Goal: Task Accomplishment & Management: Manage account settings

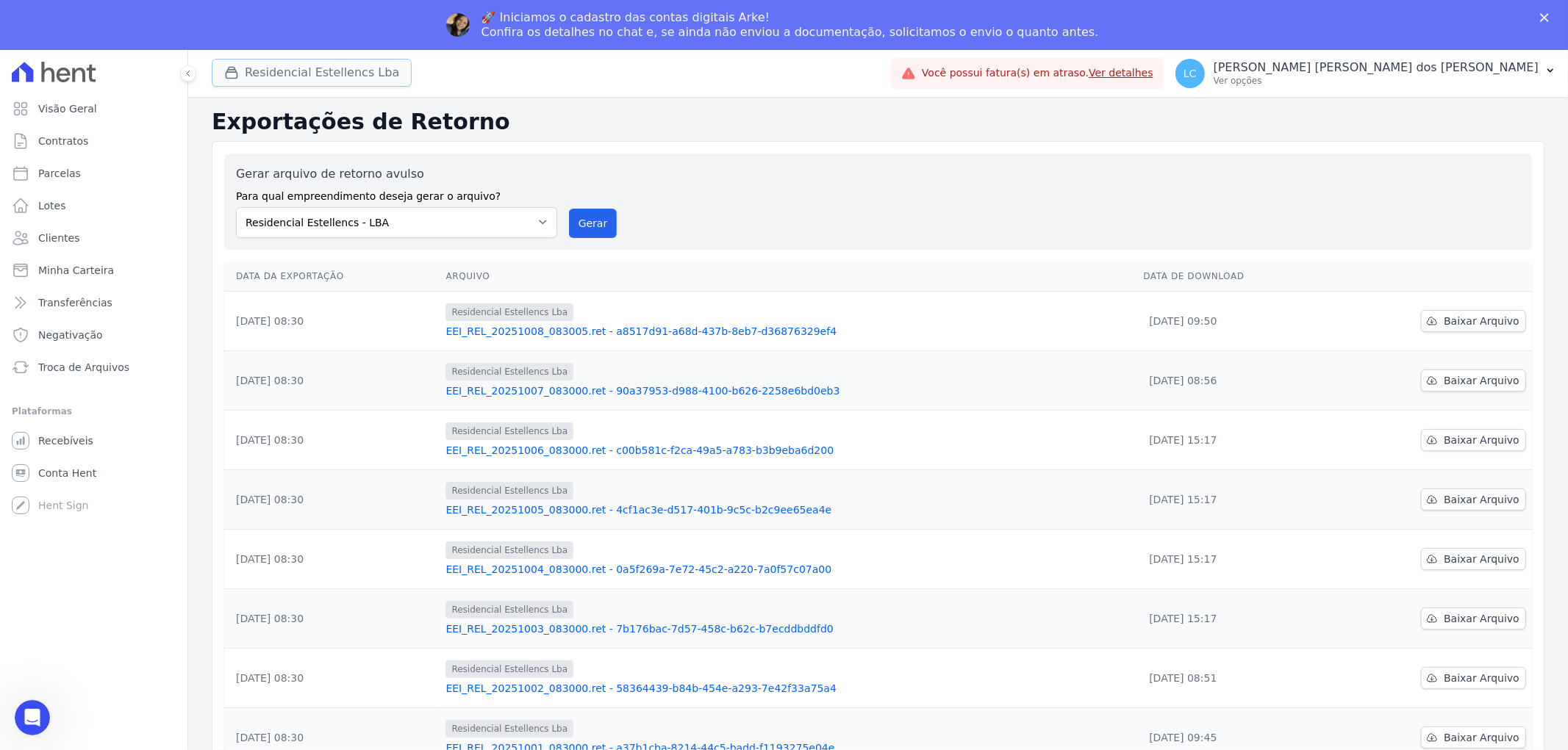
click at [320, 70] on button "Residencial Estellencs Lba" at bounding box center [311, 72] width 200 height 27
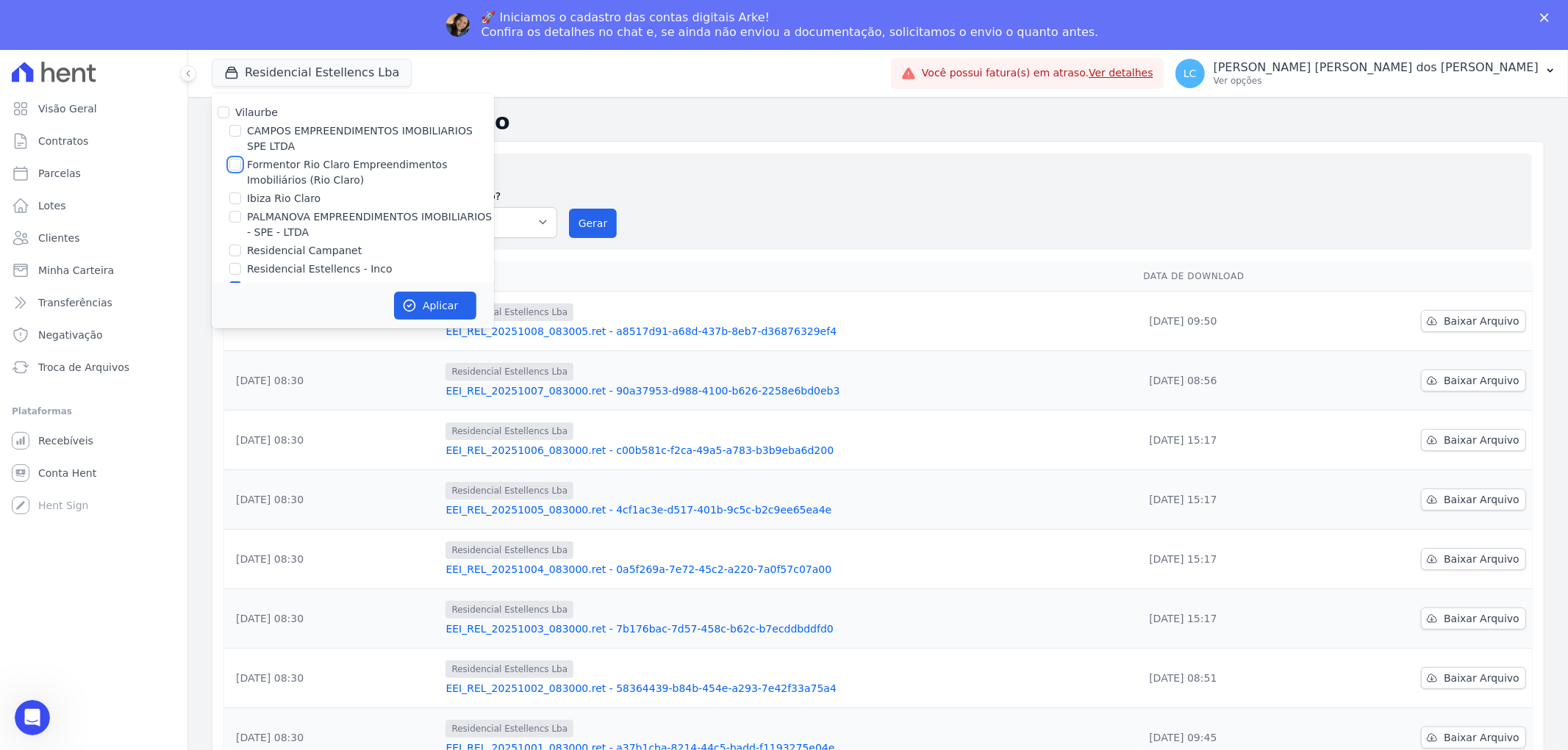
click at [239, 159] on input "Formentor Rio Claro Empreendimentos Imobiliários (Rio Claro)" at bounding box center [235, 164] width 11 height 11
checkbox input "true"
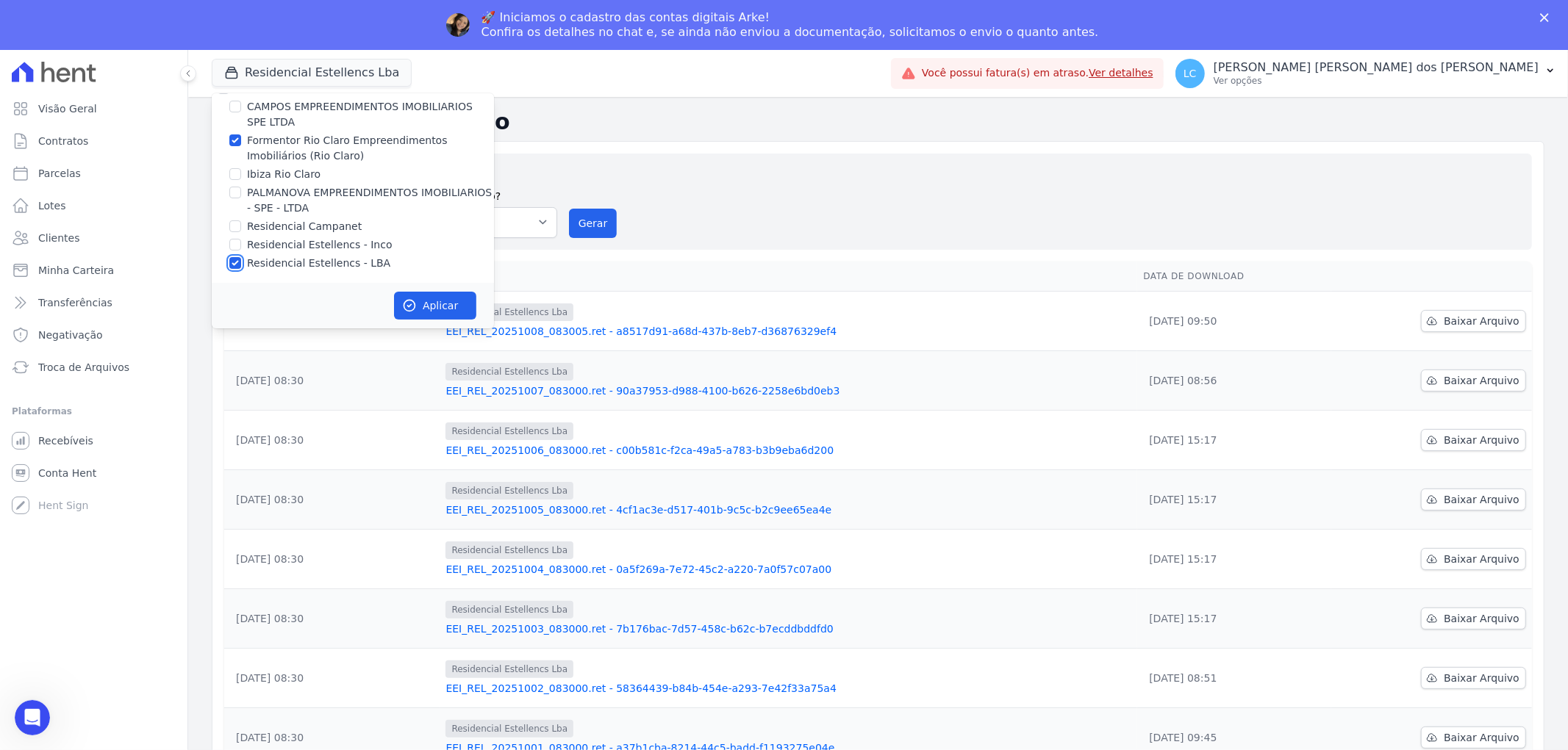
click at [235, 265] on input "Residencial Estellencs - LBA" at bounding box center [235, 263] width 11 height 11
checkbox input "false"
click at [423, 304] on button "Aplicar" at bounding box center [434, 305] width 83 height 27
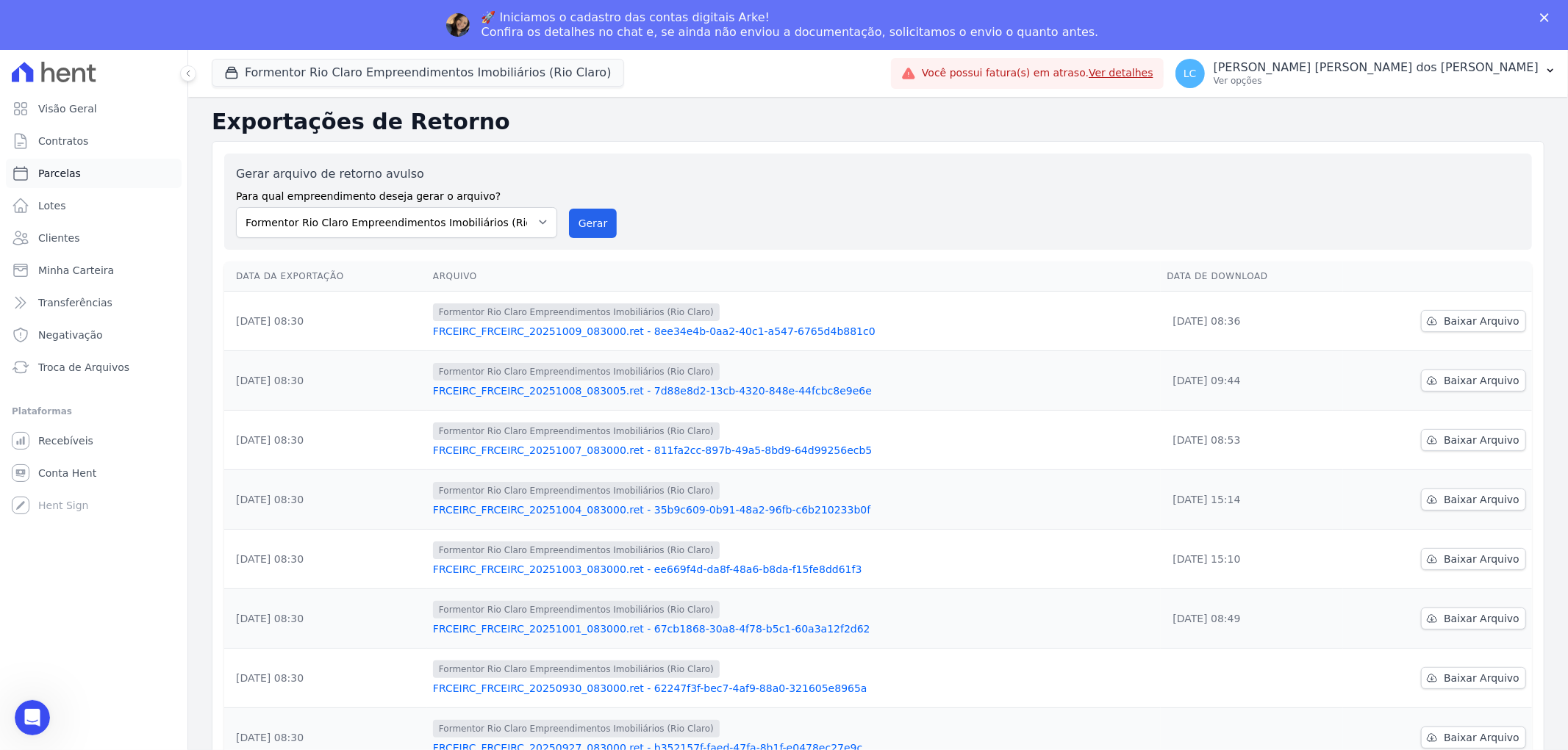
scroll to position [0, 0]
click at [78, 172] on link "Parcelas" at bounding box center [93, 173] width 175 height 29
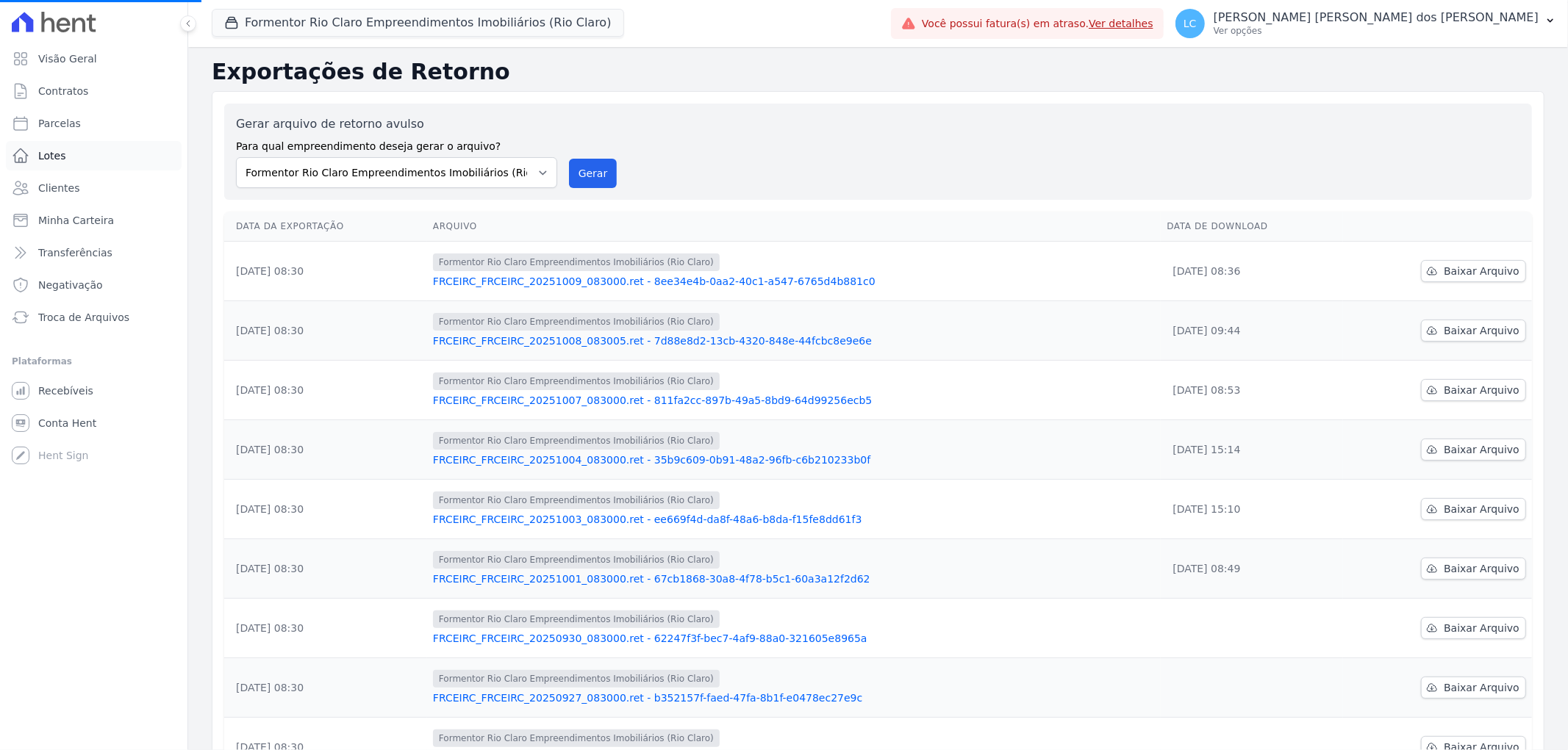
select select
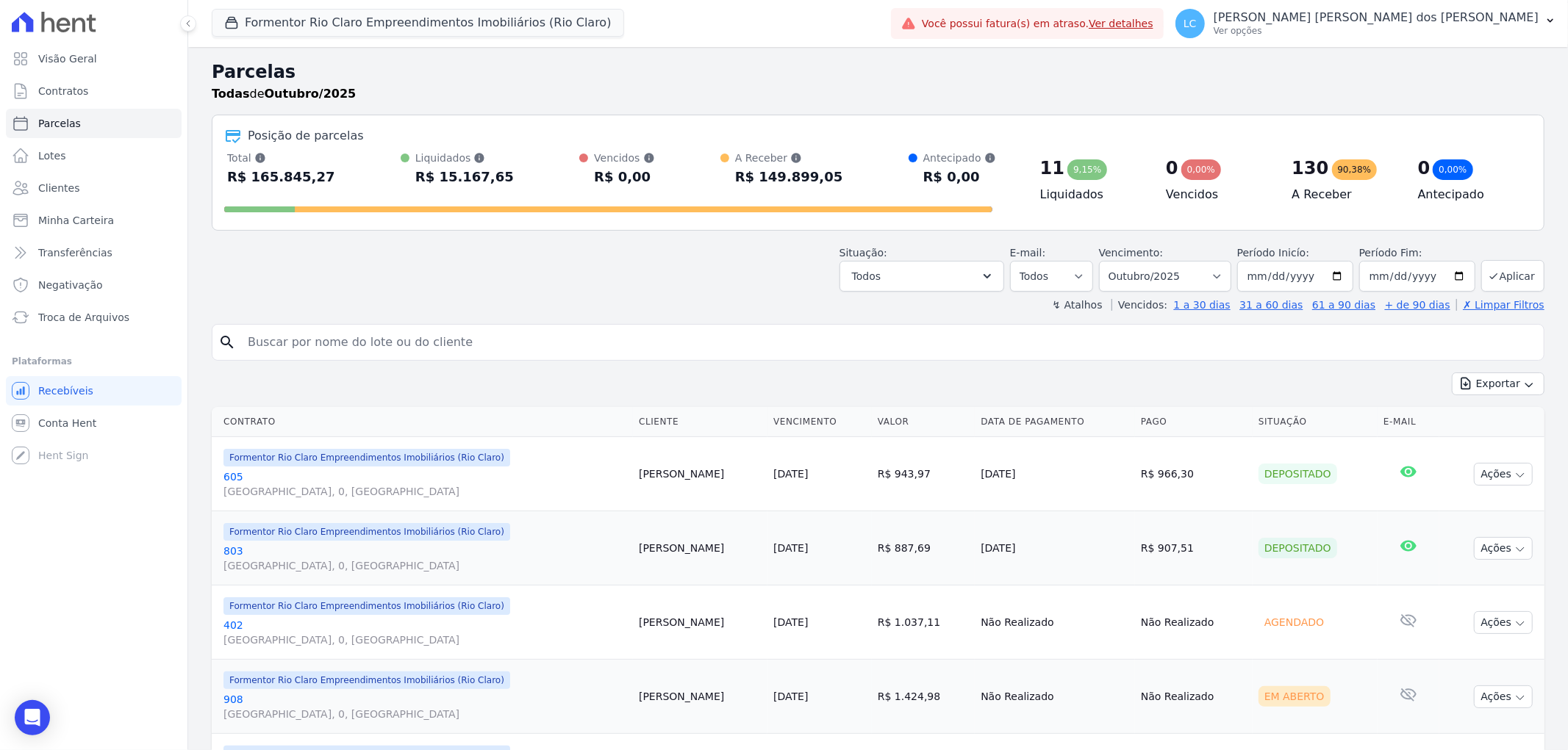
click at [392, 357] on div "search" at bounding box center [877, 342] width 1333 height 37
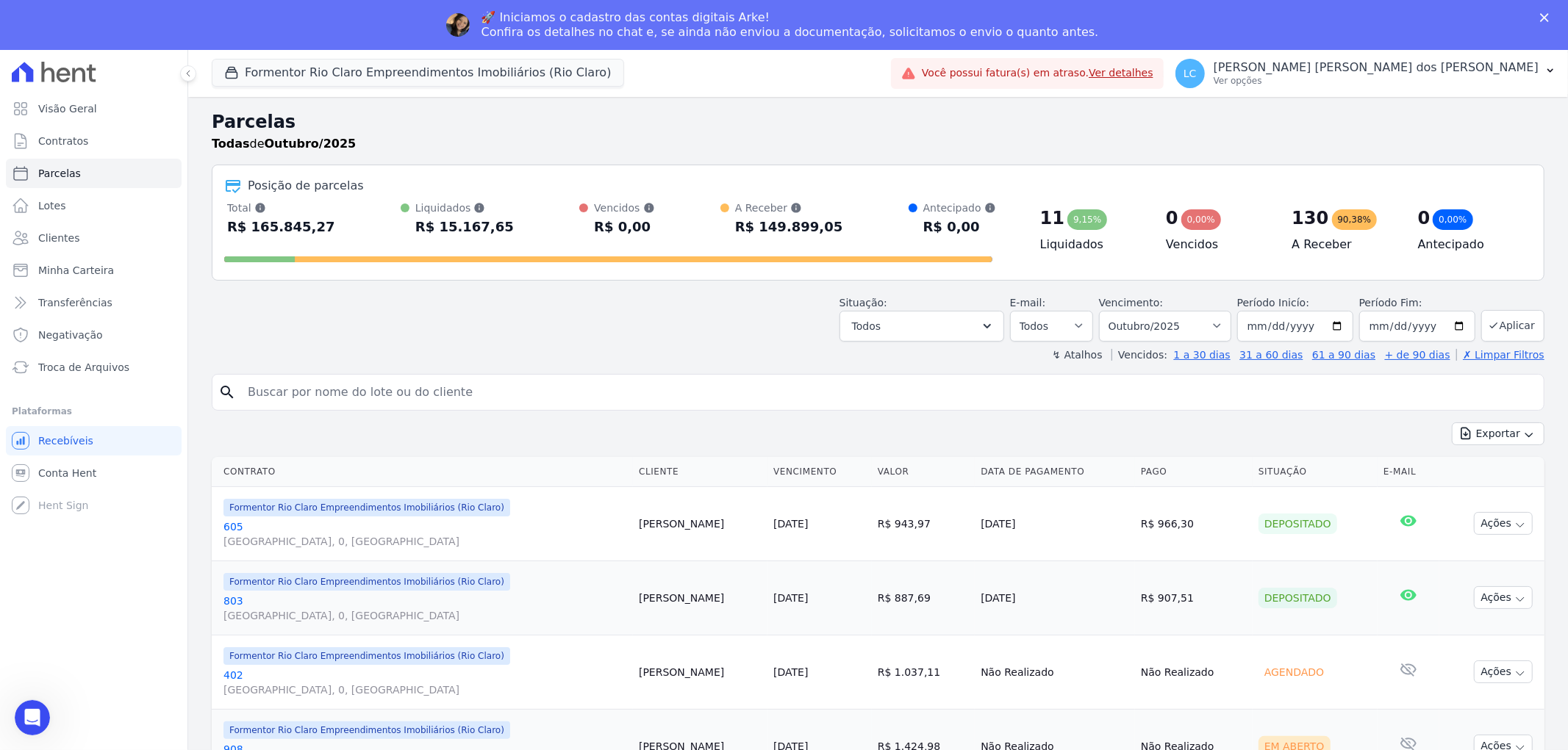
click at [392, 348] on div "↯ Atalhos Vencidos: 1 a 30 dias 31 a 60 dias 61 a 90 dias + de 90 dias ✗ Limpar…" at bounding box center [877, 356] width 1333 height 15
click at [382, 382] on input "search" at bounding box center [889, 392] width 1300 height 29
paste input "[PERSON_NAME]"
type input "[PERSON_NAME]"
select select
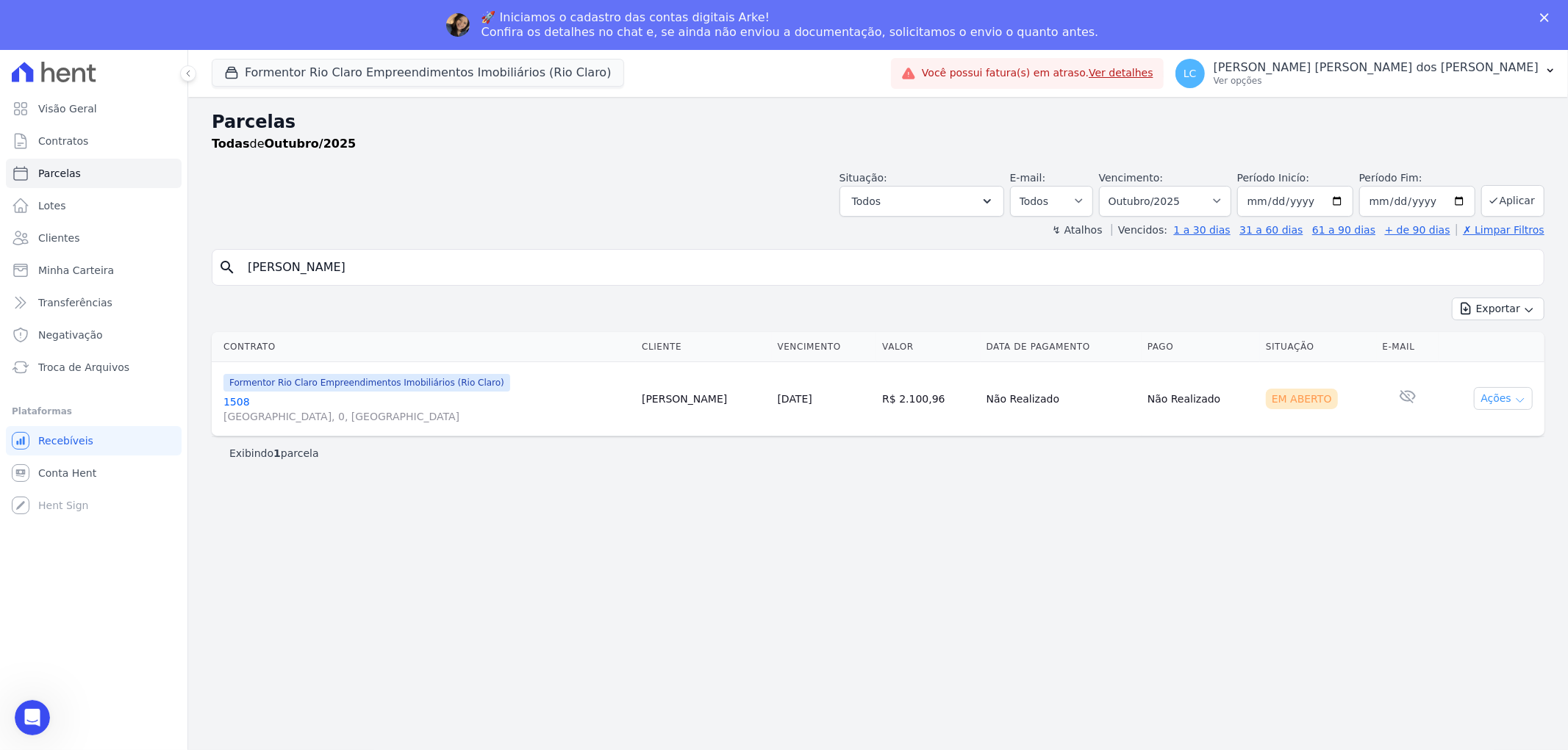
click at [1527, 406] on button "Ações" at bounding box center [1503, 398] width 59 height 23
click at [357, 406] on link "1508 [STREET_ADDRESS], [GEOGRAPHIC_DATA]" at bounding box center [427, 409] width 407 height 29
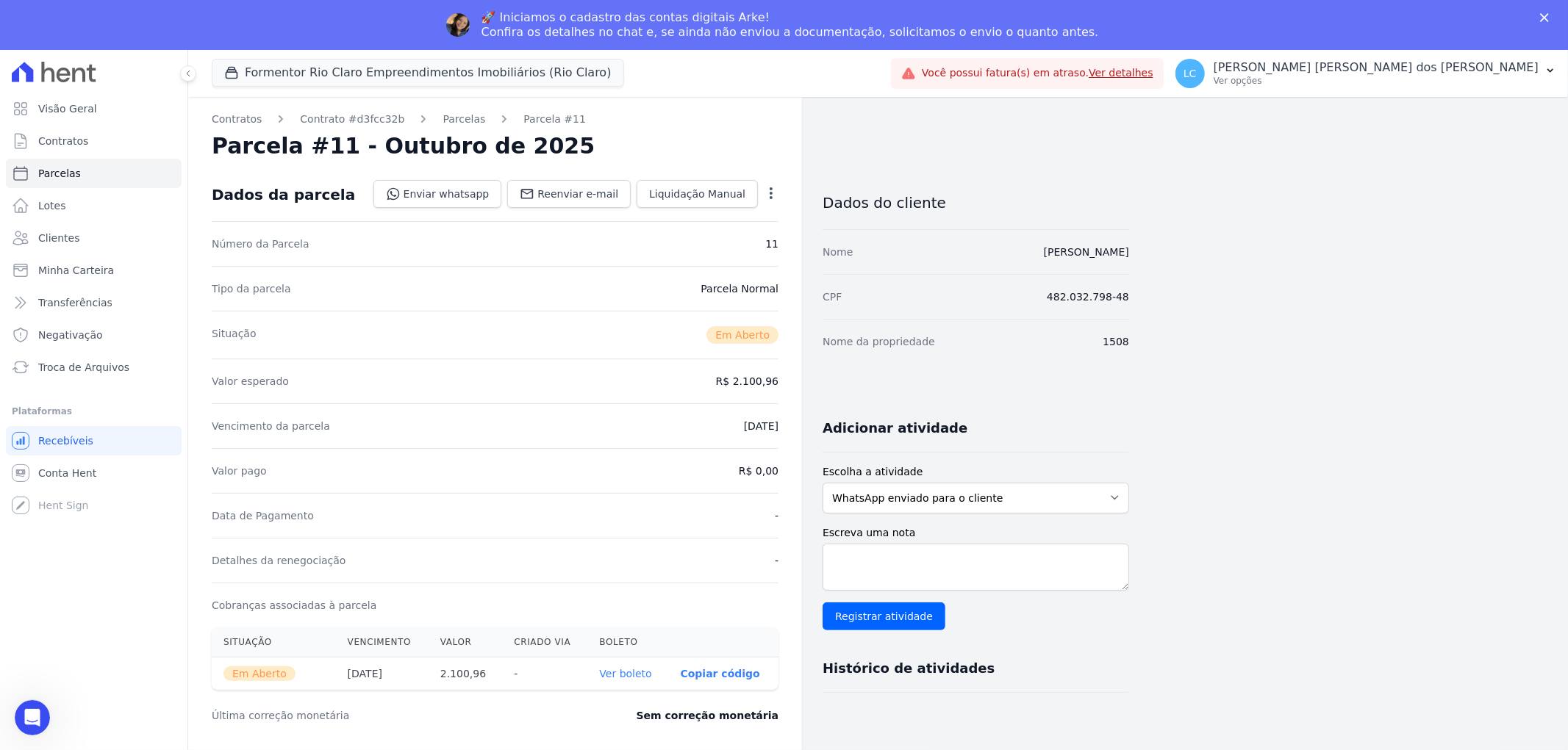
click at [770, 190] on icon "button" at bounding box center [770, 193] width 3 height 11
click at [717, 241] on link "Cancelar Cobrança" at bounding box center [708, 240] width 129 height 27
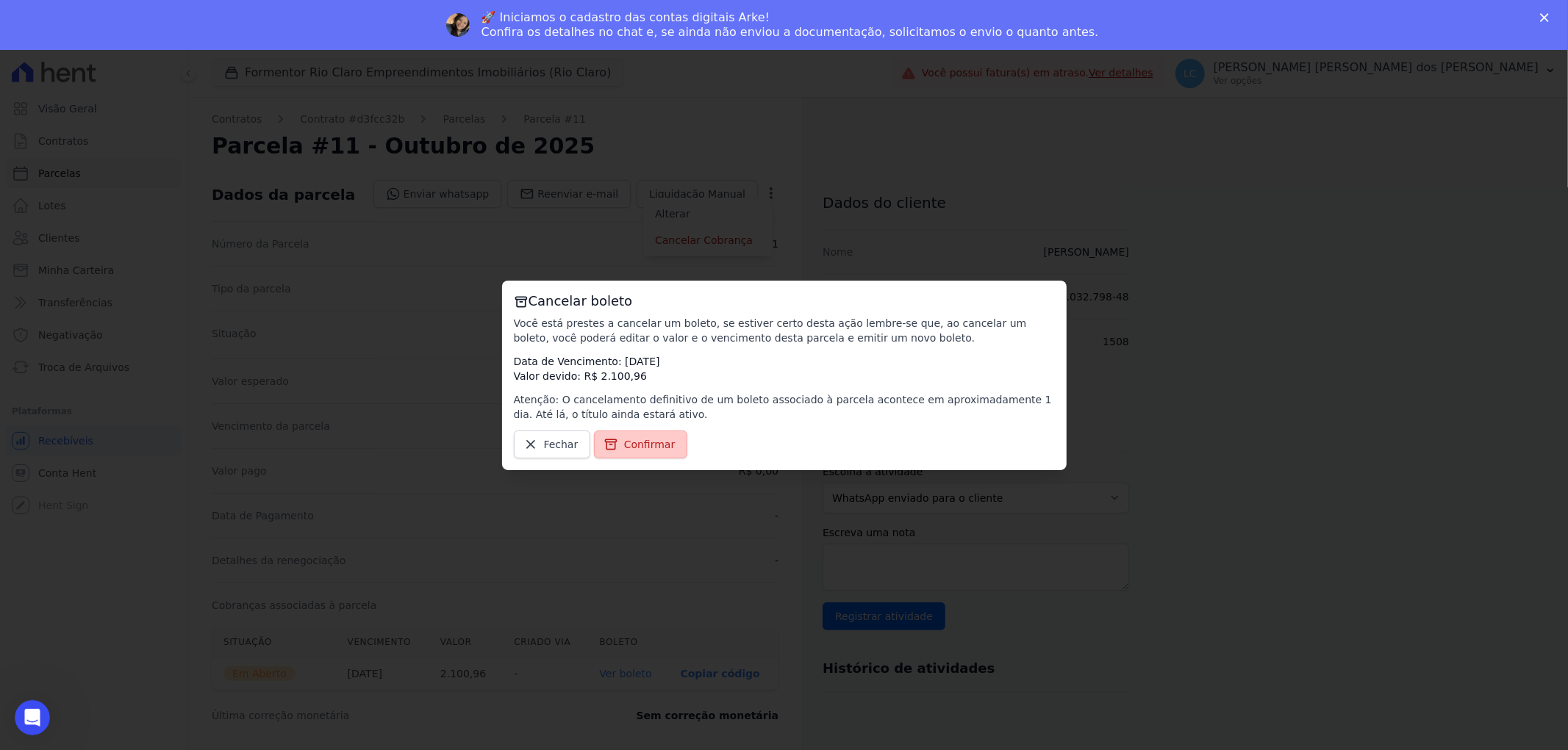
click at [650, 448] on span "Confirmar" at bounding box center [650, 445] width 51 height 15
